Goal: Task Accomplishment & Management: Use online tool/utility

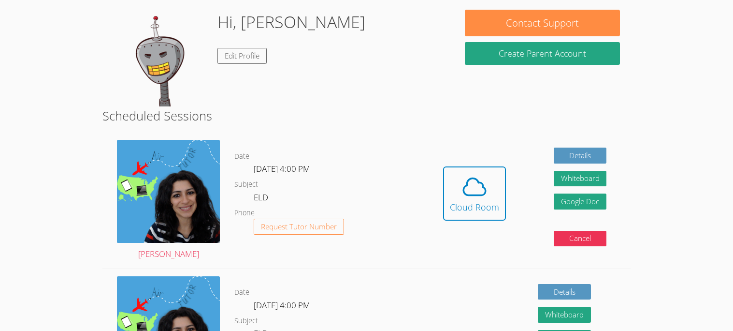
scroll to position [75, 0]
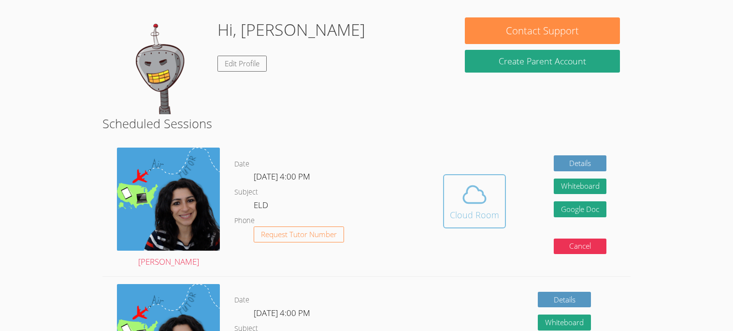
click at [461, 200] on icon at bounding box center [474, 194] width 27 height 27
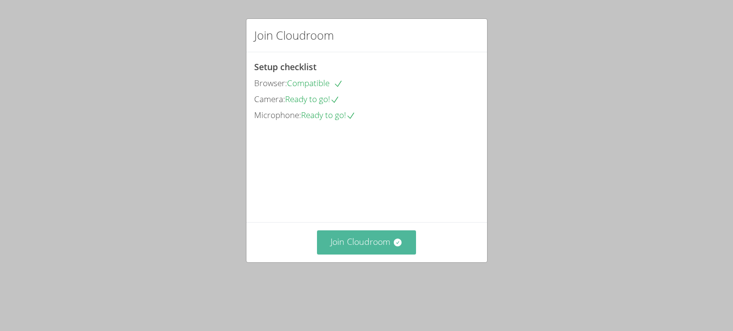
click at [390, 254] on button "Join Cloudroom" at bounding box center [366, 242] width 99 height 24
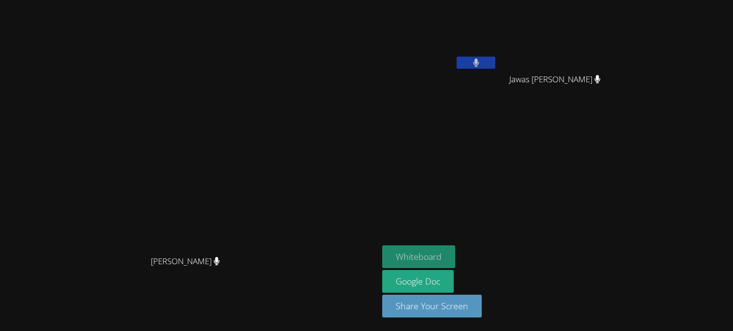
click at [455, 253] on button "Whiteboard" at bounding box center [418, 256] width 73 height 23
click at [455, 254] on button "Whiteboard" at bounding box center [418, 256] width 73 height 23
